Goal: Download file/media

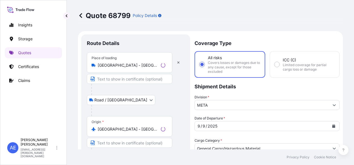
select select "Road / [GEOGRAPHIC_DATA]"
select select "Air"
select select "Road / [GEOGRAPHIC_DATA]"
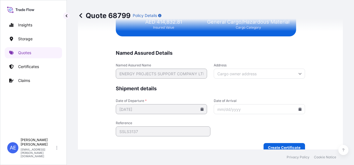
scroll to position [1461, 0]
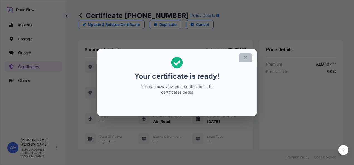
click at [244, 53] on button "button" at bounding box center [246, 57] width 14 height 9
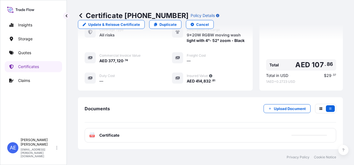
scroll to position [209, 0]
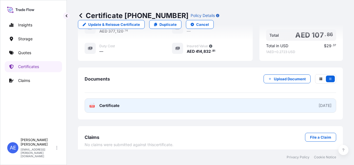
click at [214, 99] on link "PDF Certificate [DATE]" at bounding box center [211, 106] width 252 height 14
